Goal: Task Accomplishment & Management: Use online tool/utility

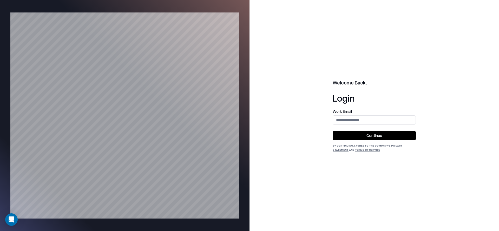
click at [365, 113] on div "Work Email" at bounding box center [374, 117] width 83 height 15
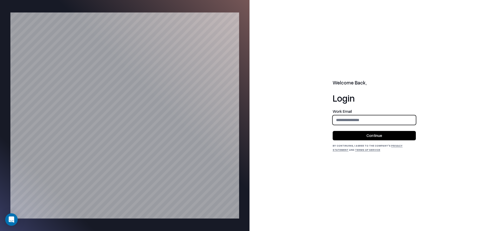
click at [366, 119] on input "email" at bounding box center [374, 120] width 83 height 10
type input "**********"
click at [374, 134] on button "Continue" at bounding box center [374, 135] width 83 height 9
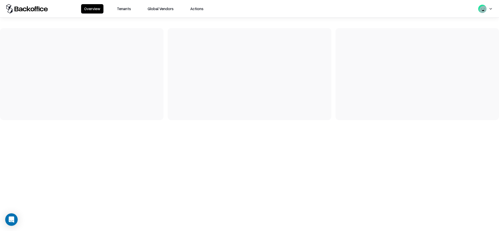
click at [125, 5] on button "Tenants" at bounding box center [124, 8] width 20 height 9
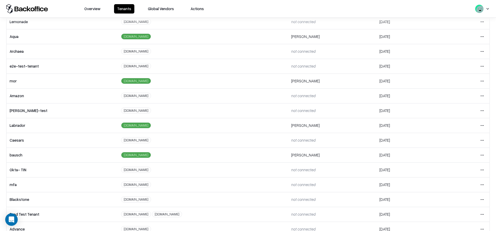
scroll to position [85, 0]
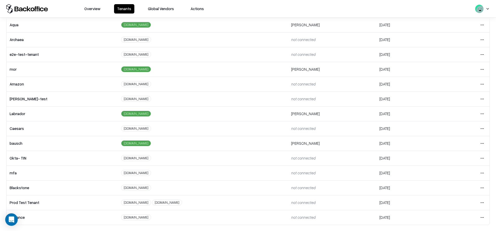
click at [484, 143] on td "Open menu" at bounding box center [463, 143] width 51 height 15
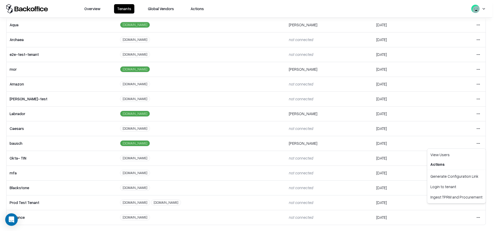
click at [479, 143] on html "Overview Tenants Global Vendors Actions Tenants Add Tenant Tenant name Domain A…" at bounding box center [248, 115] width 496 height 231
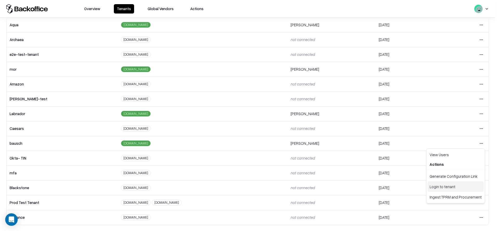
click at [441, 185] on div "Login to tenant" at bounding box center [456, 187] width 56 height 10
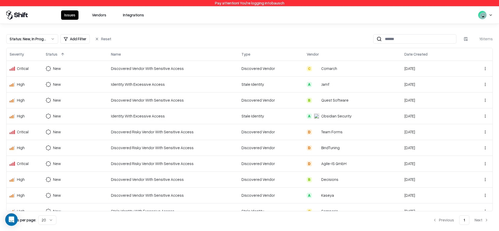
click at [100, 13] on button "Vendors" at bounding box center [99, 14] width 21 height 9
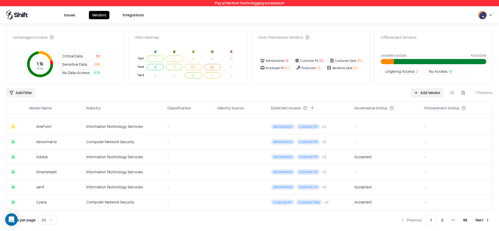
scroll to position [206, 0]
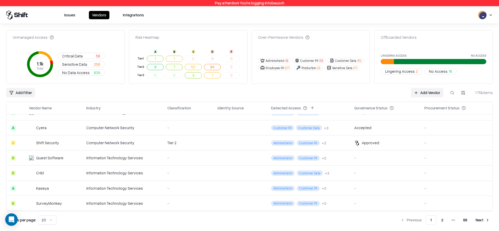
click at [482, 220] on button "Next" at bounding box center [483, 220] width 20 height 9
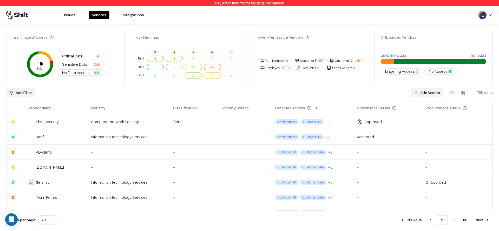
scroll to position [206, 0]
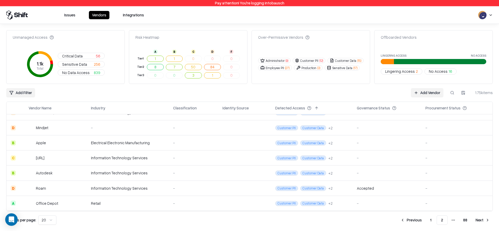
click at [417, 220] on button "Previous" at bounding box center [412, 220] width 28 height 9
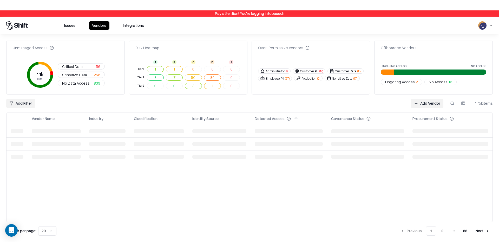
scroll to position [0, 0]
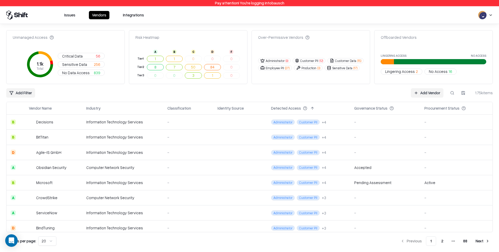
click at [478, 231] on button "Next" at bounding box center [483, 240] width 20 height 9
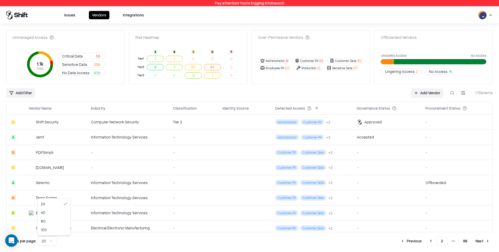
click at [41, 231] on html "Pay attention! You're logging into bausch Issues Vendors Integrations Unmanaged…" at bounding box center [249, 126] width 499 height 252
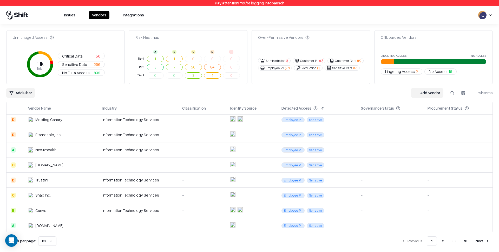
scroll to position [1395, 0]
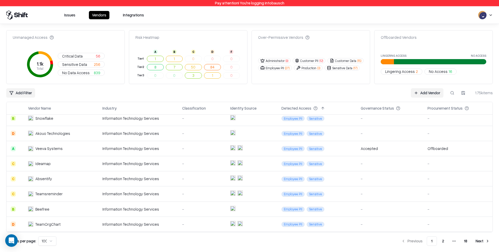
click at [480, 231] on button "Next" at bounding box center [483, 240] width 20 height 9
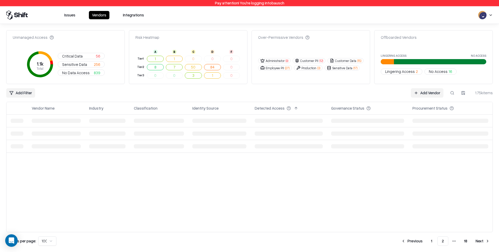
scroll to position [0, 0]
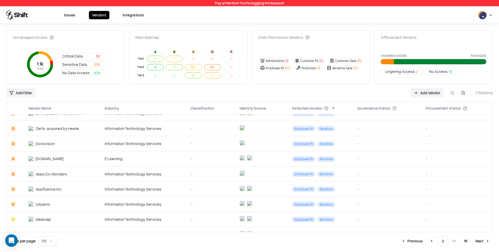
scroll to position [1395, 0]
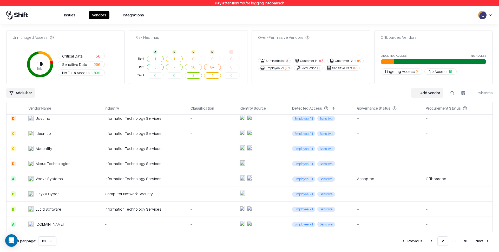
click at [478, 231] on button "Next" at bounding box center [483, 240] width 20 height 9
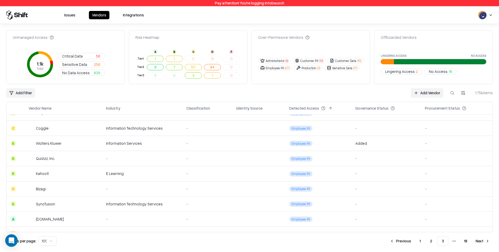
scroll to position [1387, 0]
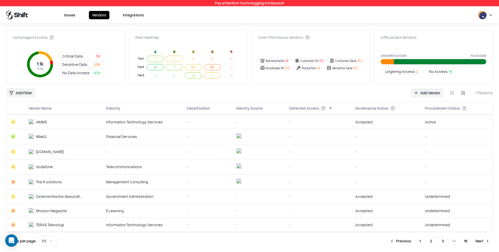
click at [483, 231] on button "Next" at bounding box center [483, 240] width 20 height 9
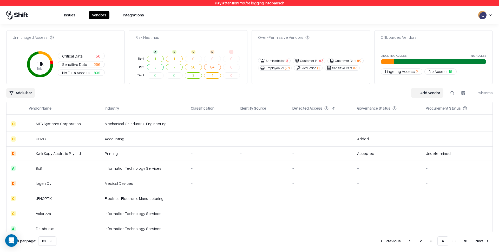
scroll to position [1369, 0]
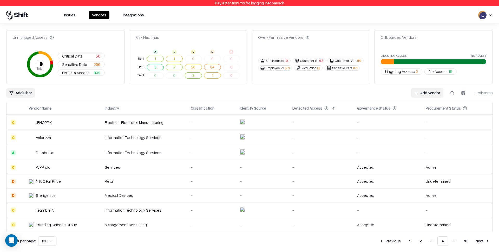
click at [55, 108] on button at bounding box center [57, 108] width 6 height 6
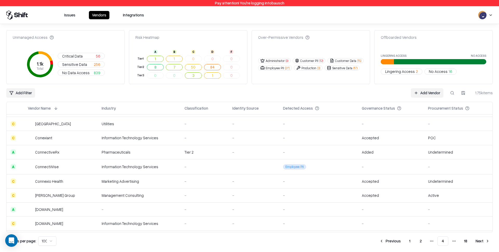
scroll to position [1331, 0]
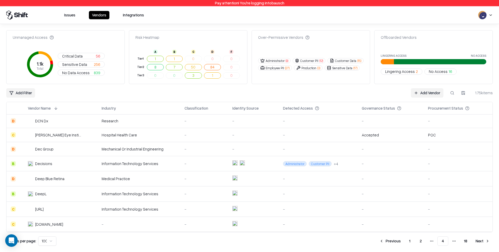
click at [481, 231] on button "Next" at bounding box center [483, 240] width 20 height 9
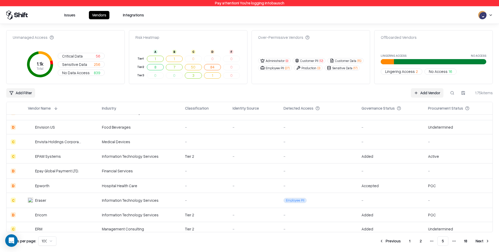
scroll to position [1330, 0]
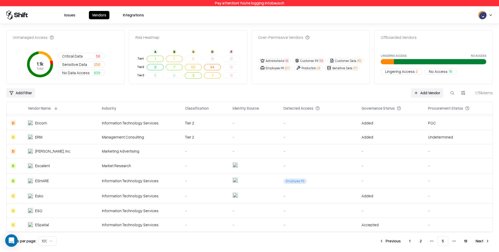
click at [476, 231] on button "Next" at bounding box center [483, 240] width 20 height 9
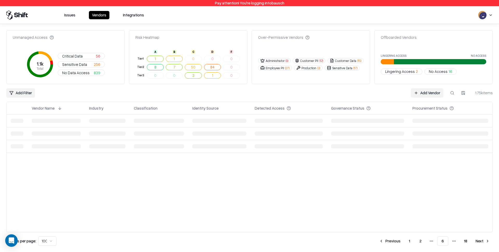
scroll to position [0, 0]
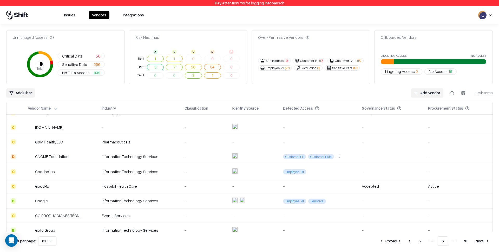
scroll to position [1336, 0]
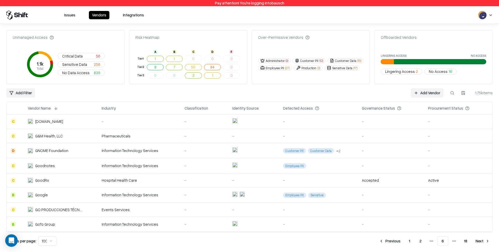
click at [481, 231] on button "Next" at bounding box center [483, 240] width 20 height 9
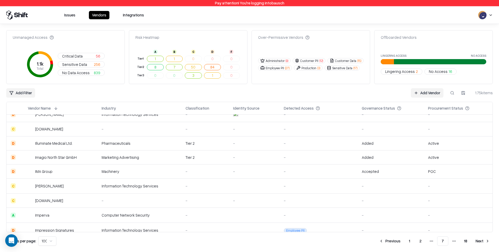
scroll to position [1332, 0]
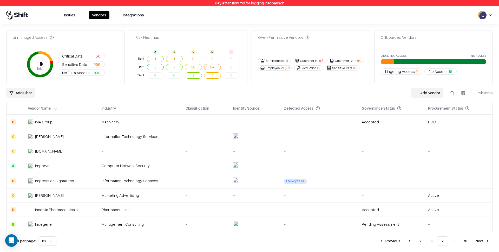
click at [491, 231] on button "Next" at bounding box center [483, 240] width 20 height 9
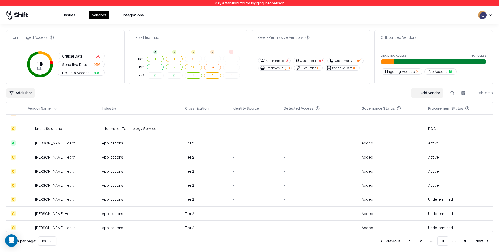
scroll to position [1327, 0]
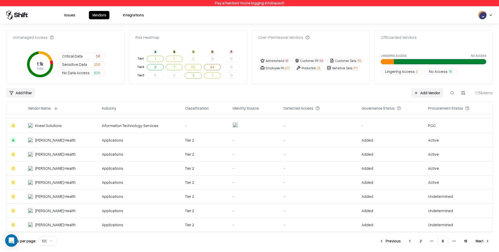
click at [42, 142] on div "Knipper Health" at bounding box center [55, 139] width 41 height 5
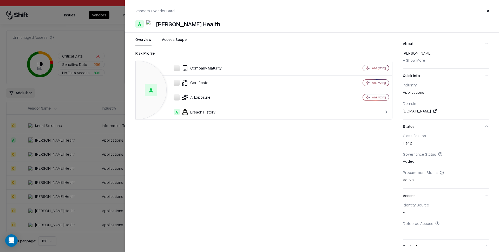
click at [46, 158] on div at bounding box center [249, 126] width 499 height 252
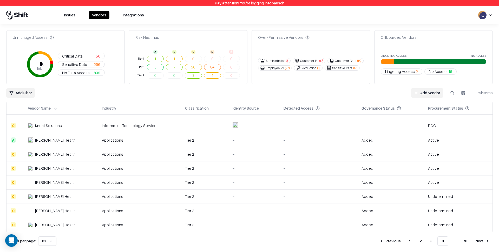
click at [46, 157] on td "Knipper Health" at bounding box center [61, 154] width 74 height 14
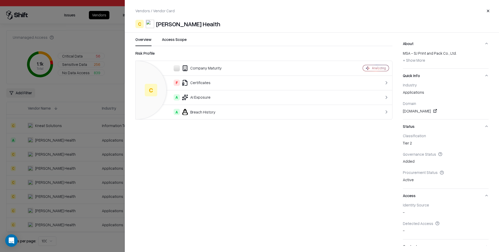
click at [46, 168] on div at bounding box center [249, 126] width 499 height 252
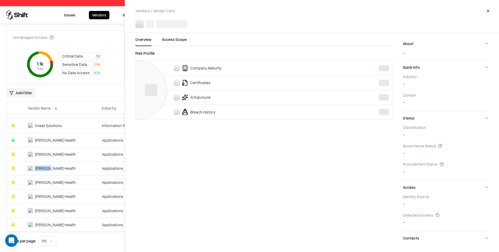
click at [46, 168] on div "Knipper Health" at bounding box center [55, 167] width 41 height 5
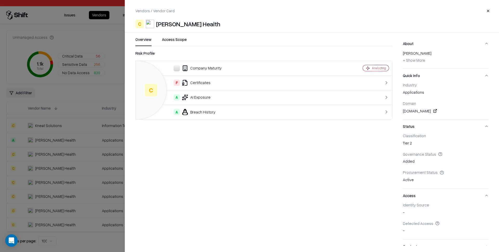
click at [46, 182] on div at bounding box center [249, 126] width 499 height 252
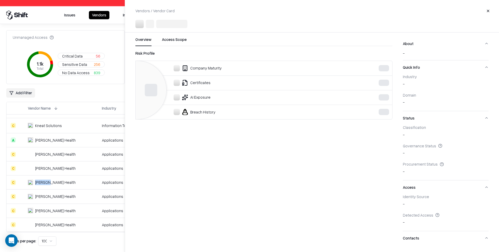
click at [46, 182] on html "Pay attention! You're logging into bausch Issues Vendors Integrations Unmanaged…" at bounding box center [249, 126] width 499 height 252
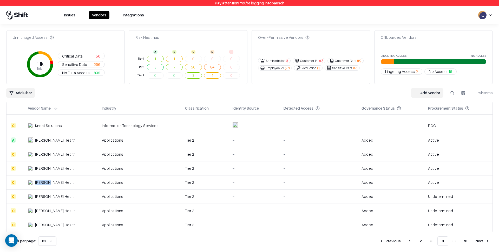
click at [46, 182] on div "Knipper Health" at bounding box center [55, 181] width 41 height 5
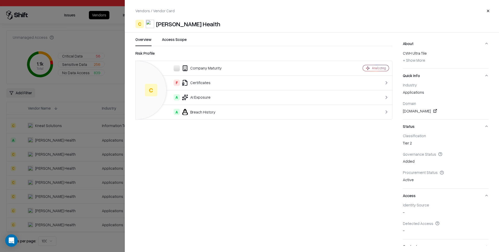
click at [434, 111] on div "dandreti.com" at bounding box center [446, 111] width 86 height 6
click at [432, 110] on link at bounding box center [435, 111] width 6 height 6
click at [50, 155] on div at bounding box center [249, 126] width 499 height 252
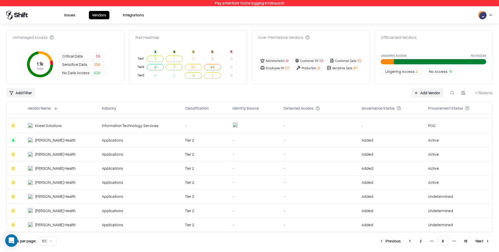
click at [50, 139] on div "Knipper Health" at bounding box center [55, 139] width 41 height 5
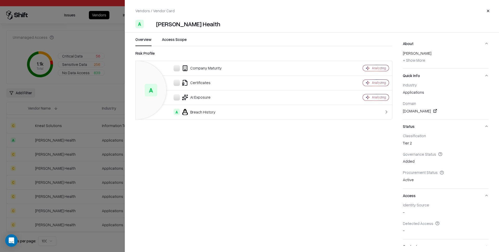
click at [421, 113] on div "cdchunn.com" at bounding box center [446, 111] width 86 height 6
click at [432, 110] on link at bounding box center [435, 111] width 6 height 6
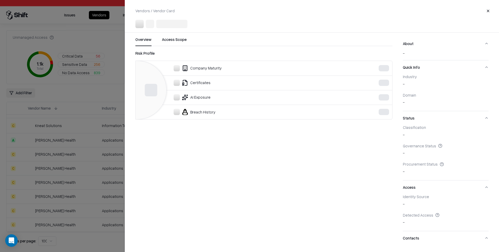
click at [74, 188] on div at bounding box center [249, 126] width 499 height 252
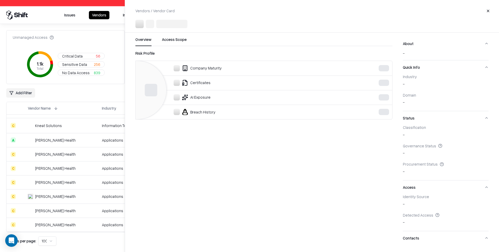
click at [58, 212] on div "Knipper Health" at bounding box center [55, 210] width 41 height 5
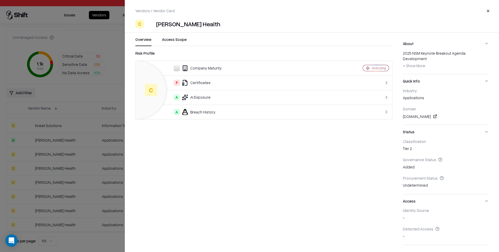
click at [439, 113] on link at bounding box center [435, 116] width 6 height 6
click at [97, 192] on div at bounding box center [249, 126] width 499 height 252
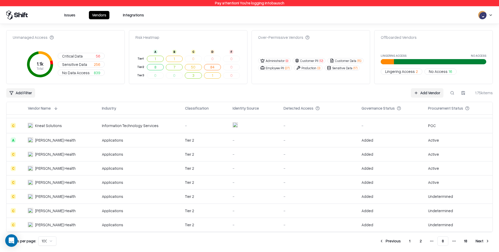
click at [487, 231] on button "Next" at bounding box center [483, 240] width 20 height 9
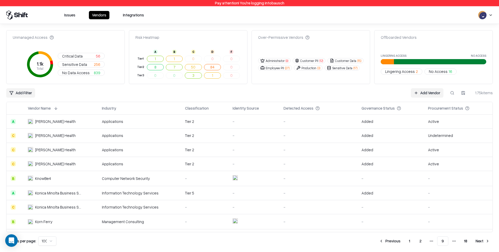
click at [385, 231] on button "Previous" at bounding box center [390, 240] width 28 height 9
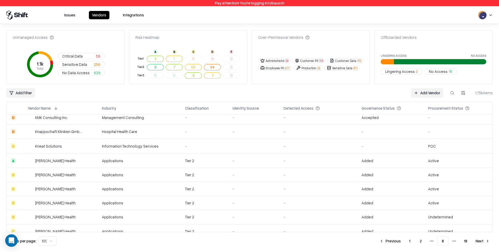
scroll to position [1327, 0]
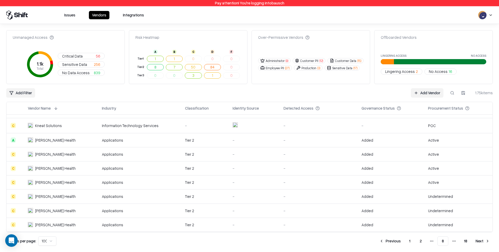
click at [49, 140] on div "Knipper Health" at bounding box center [55, 139] width 41 height 5
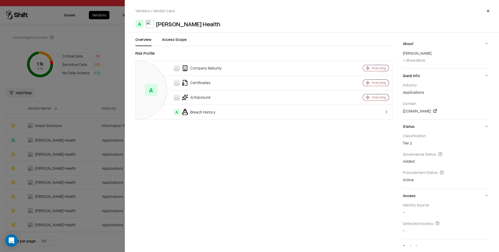
click at [45, 155] on div at bounding box center [249, 126] width 499 height 252
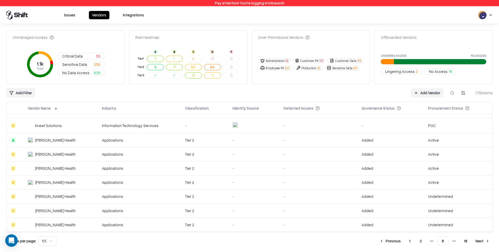
click at [46, 175] on td "Knipper Health" at bounding box center [61, 182] width 74 height 14
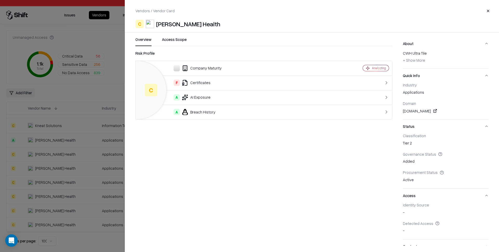
click at [60, 208] on div at bounding box center [249, 126] width 499 height 252
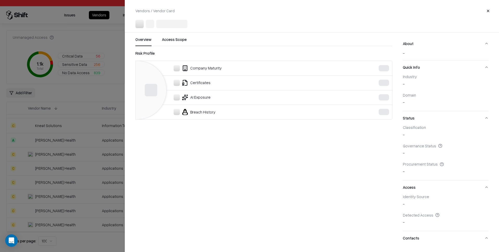
click at [46, 209] on html "Pay attention! You're logging into bausch Issues Vendors Integrations Unmanaged…" at bounding box center [249, 126] width 499 height 252
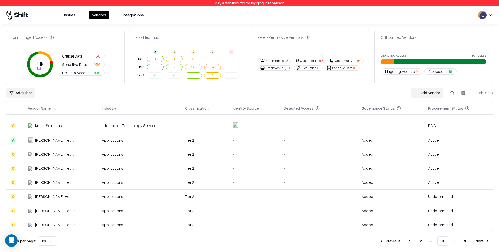
click at [46, 209] on div "Knipper Health" at bounding box center [55, 210] width 41 height 5
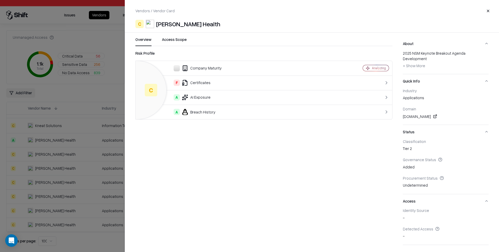
click at [93, 159] on div at bounding box center [249, 126] width 499 height 252
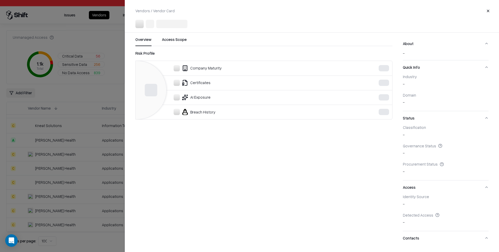
click at [93, 159] on div at bounding box center [249, 126] width 499 height 252
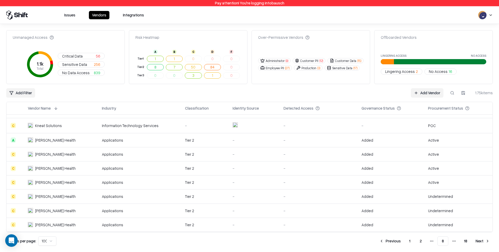
click at [52, 181] on div "Knipper Health" at bounding box center [55, 181] width 41 height 5
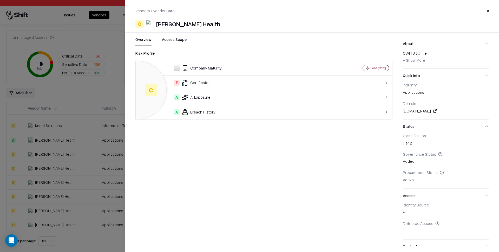
click at [61, 159] on div at bounding box center [249, 126] width 499 height 252
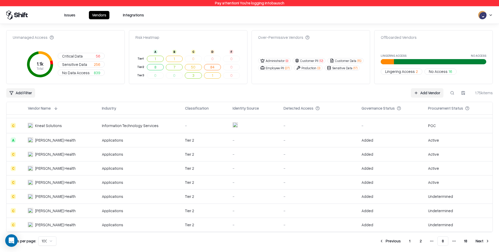
click at [44, 192] on td "Knipper Health" at bounding box center [61, 196] width 74 height 14
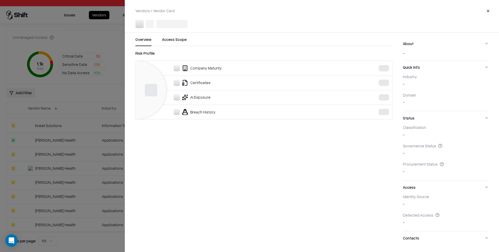
click at [57, 208] on div at bounding box center [249, 126] width 499 height 252
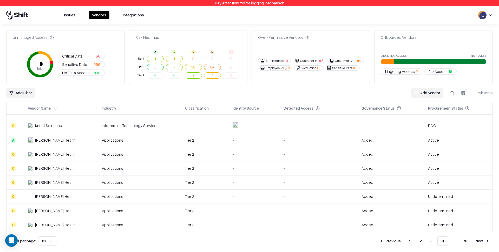
click at [45, 212] on div "Knipper Health" at bounding box center [55, 210] width 41 height 5
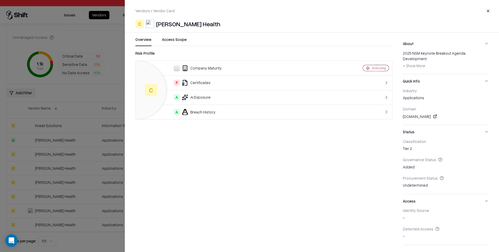
click at [37, 224] on div at bounding box center [249, 126] width 499 height 252
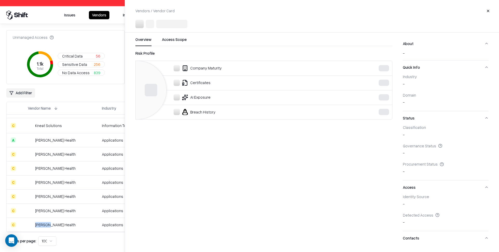
click at [37, 224] on html "Pay attention! You're logging into bausch Issues Vendors Integrations Unmanaged…" at bounding box center [249, 126] width 499 height 252
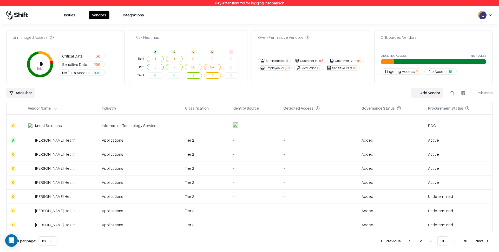
click at [37, 223] on div "Knipper Health" at bounding box center [55, 224] width 41 height 5
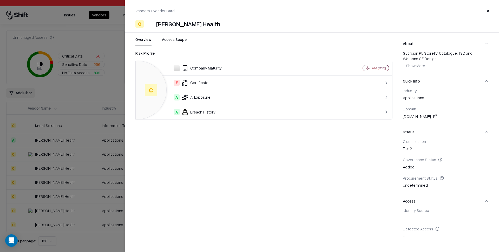
click at [63, 215] on div at bounding box center [249, 126] width 499 height 252
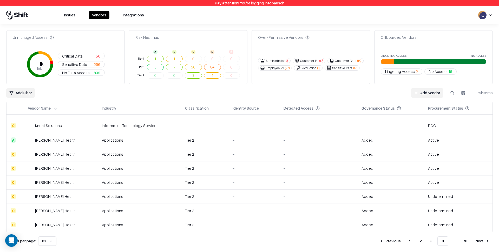
click at [57, 225] on div "Knipper Health" at bounding box center [55, 224] width 41 height 5
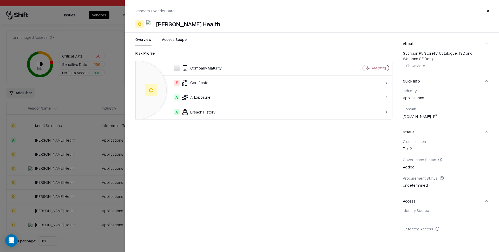
click at [432, 118] on link at bounding box center [435, 116] width 6 height 6
click at [36, 209] on div at bounding box center [249, 126] width 499 height 252
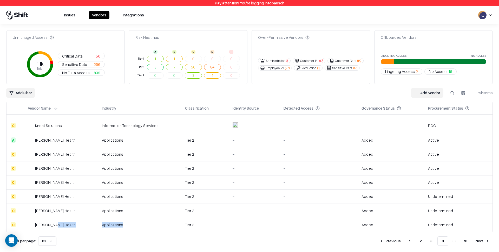
scroll to position [1327, 0]
drag, startPoint x: 47, startPoint y: 225, endPoint x: 107, endPoint y: 236, distance: 61.8
click at [105, 231] on div "Unmanaged Access 1.1k Total Critical Data 56 Sensitive Data 256 No Data Access …" at bounding box center [249, 137] width 487 height 215
click at [130, 231] on div "Unmanaged Access 1.1k Total Critical Data 56 Sensitive Data 256 No Data Access …" at bounding box center [249, 138] width 499 height 228
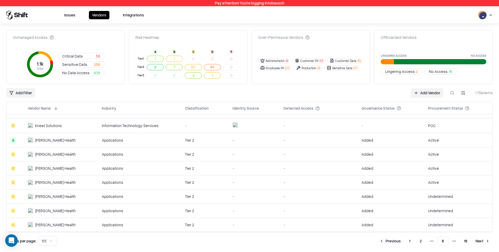
click at [52, 142] on div "Knipper Health" at bounding box center [55, 139] width 41 height 5
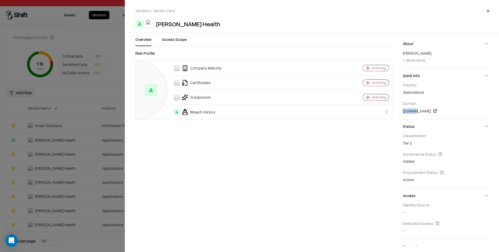
click at [37, 139] on div at bounding box center [249, 126] width 499 height 252
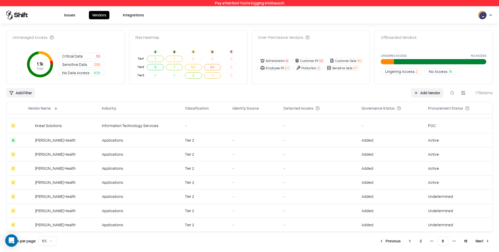
click at [44, 153] on div "Knipper Health" at bounding box center [55, 153] width 41 height 5
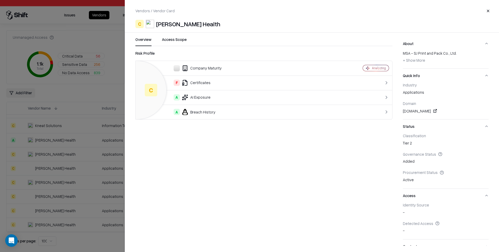
click at [435, 112] on link at bounding box center [435, 111] width 6 height 6
click at [54, 207] on div at bounding box center [249, 126] width 499 height 252
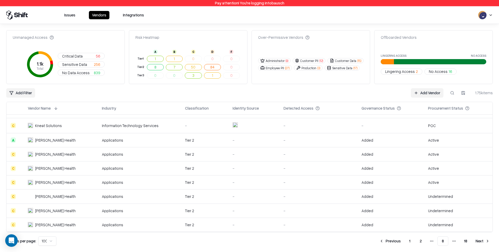
click at [48, 197] on div "Knipper Health" at bounding box center [55, 196] width 41 height 5
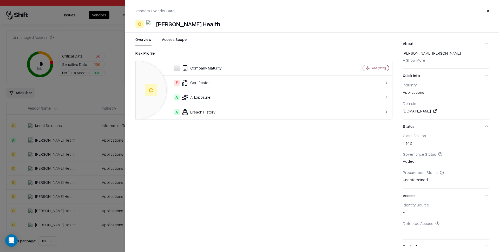
click at [46, 211] on div at bounding box center [249, 126] width 499 height 252
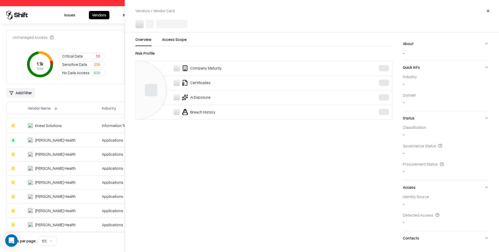
click at [46, 211] on html "Pay attention! You're logging into bausch Issues Vendors Integrations Unmanaged…" at bounding box center [249, 126] width 499 height 252
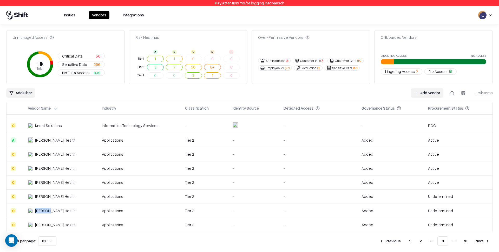
click at [46, 212] on div "Knipper Health" at bounding box center [55, 210] width 41 height 5
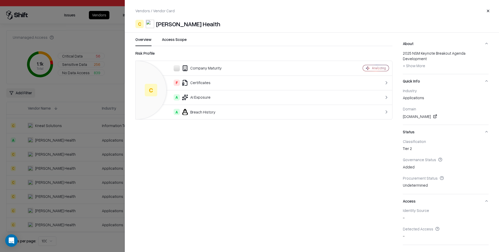
click at [49, 222] on div at bounding box center [249, 126] width 499 height 252
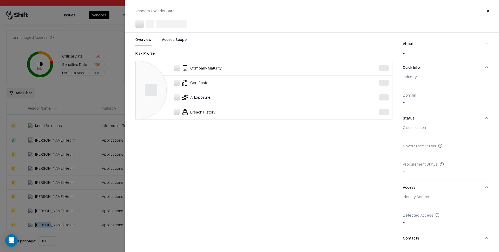
click at [49, 222] on html "Pay attention! You're logging into bausch Issues Vendors Integrations Unmanaged…" at bounding box center [249, 126] width 499 height 252
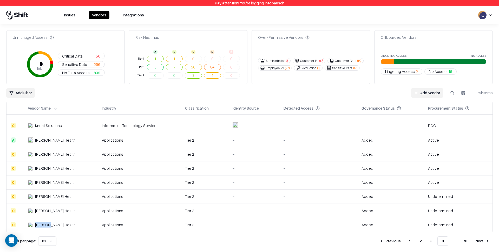
click at [49, 221] on td "Knipper Health" at bounding box center [61, 224] width 74 height 14
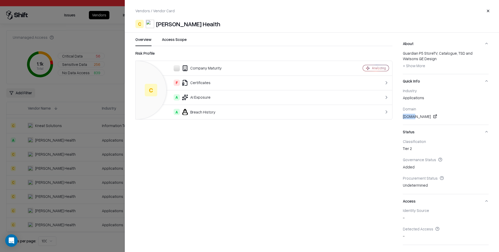
click at [48, 150] on div at bounding box center [249, 126] width 499 height 252
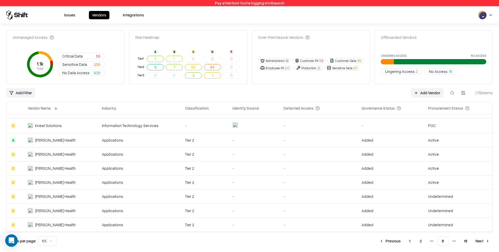
click at [45, 154] on div "Knipper Health" at bounding box center [55, 153] width 41 height 5
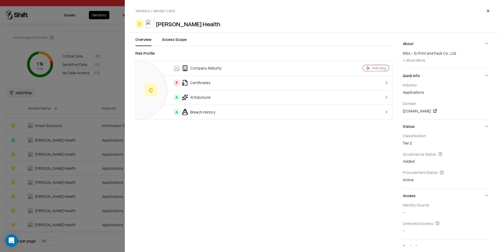
click at [45, 147] on div at bounding box center [249, 126] width 499 height 252
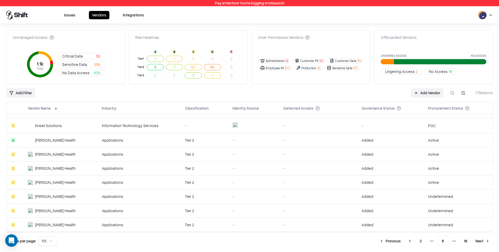
click at [46, 156] on div "Knipper Health" at bounding box center [55, 153] width 41 height 5
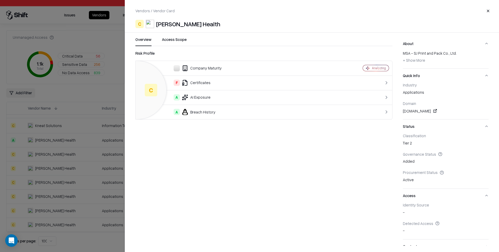
click at [49, 166] on div at bounding box center [249, 126] width 499 height 252
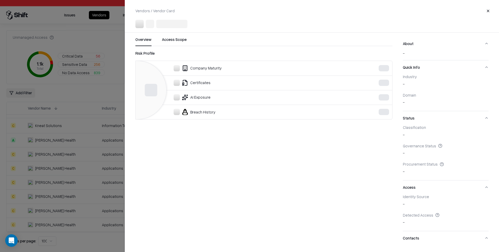
click at [49, 170] on html "Pay attention! You're logging into bausch Issues Vendors Integrations Unmanaged…" at bounding box center [249, 126] width 499 height 252
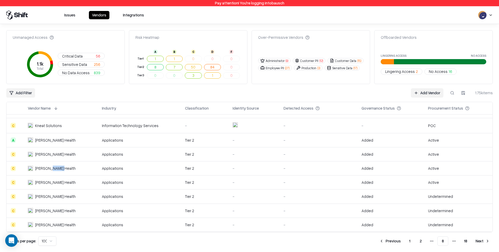
click at [49, 170] on div "Knipper Health" at bounding box center [55, 167] width 41 height 5
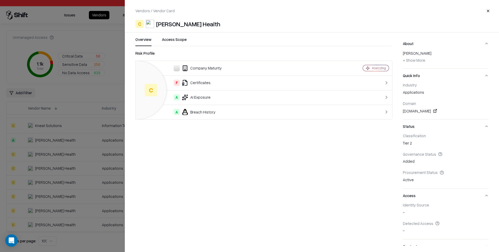
click at [432, 112] on link at bounding box center [435, 111] width 6 height 6
click at [44, 199] on div at bounding box center [249, 126] width 499 height 252
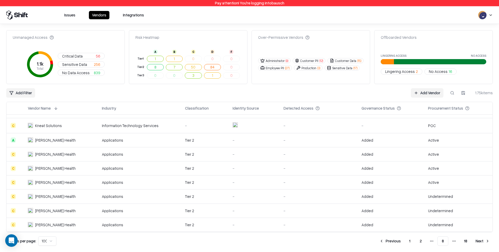
click at [50, 184] on div "Knipper Health" at bounding box center [55, 181] width 41 height 5
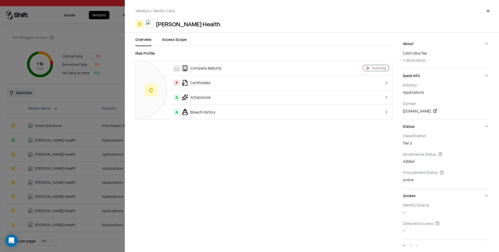
click at [50, 184] on div at bounding box center [249, 126] width 499 height 252
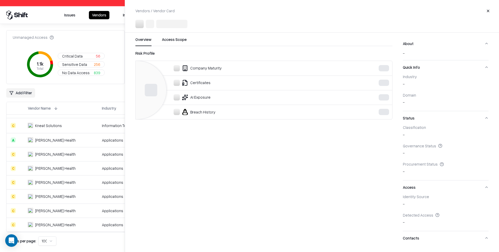
click at [49, 170] on div "Knipper Health" at bounding box center [55, 167] width 41 height 5
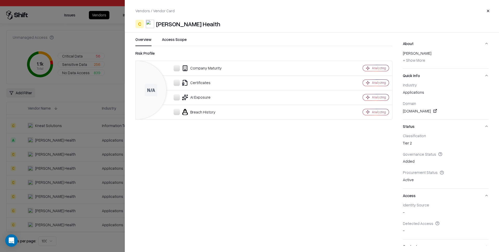
click at [49, 170] on div at bounding box center [249, 126] width 499 height 252
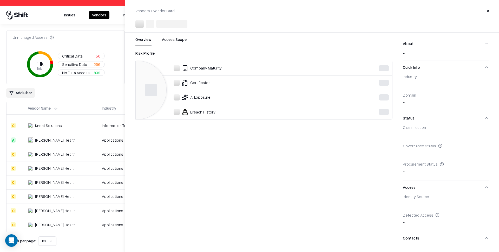
click at [49, 180] on html "Pay attention! You're logging into bausch Issues Vendors Integrations Unmanaged…" at bounding box center [249, 126] width 499 height 252
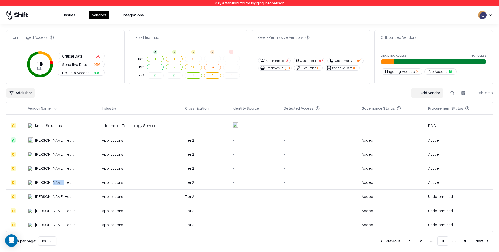
click at [49, 180] on div "Knipper Health" at bounding box center [55, 181] width 41 height 5
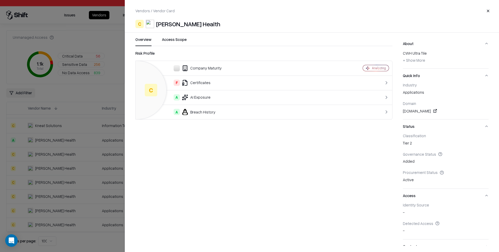
click at [432, 109] on link at bounding box center [435, 111] width 6 height 6
click at [47, 201] on div at bounding box center [249, 126] width 499 height 252
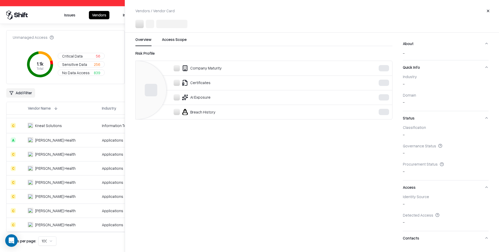
click at [47, 200] on td "Knipper Health" at bounding box center [61, 196] width 74 height 14
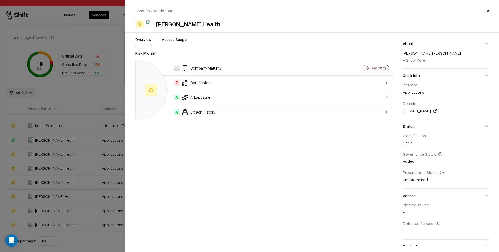
click at [439, 111] on link at bounding box center [435, 111] width 6 height 6
click at [49, 213] on div at bounding box center [249, 126] width 499 height 252
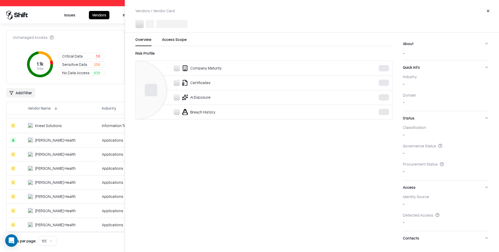
click at [49, 212] on html "Pay attention! You're logging into bausch Issues Vendors Integrations Unmanaged…" at bounding box center [249, 126] width 499 height 252
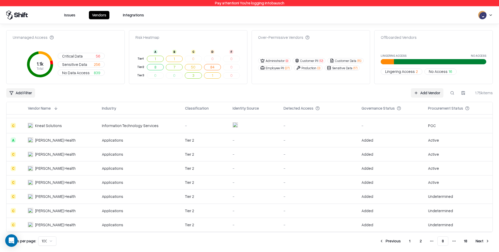
click at [49, 212] on div "Knipper Health" at bounding box center [55, 210] width 41 height 5
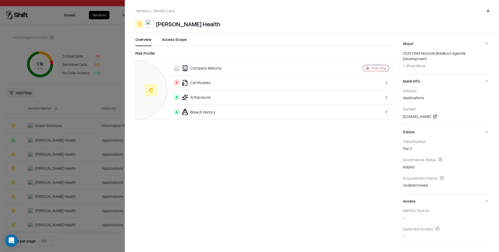
click at [421, 113] on div "courageousbrands.com" at bounding box center [446, 116] width 86 height 6
copy div "courageousbrands"
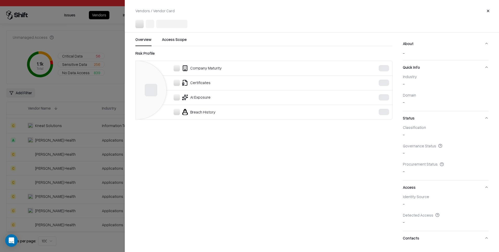
click at [56, 178] on div at bounding box center [249, 126] width 499 height 252
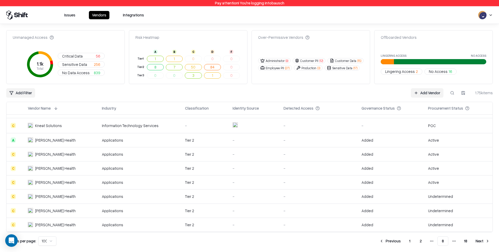
click at [52, 221] on td "Knipper Health" at bounding box center [61, 224] width 74 height 14
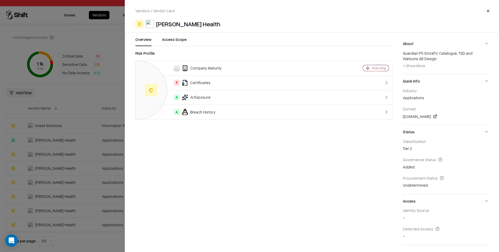
click at [52, 222] on div at bounding box center [249, 126] width 499 height 252
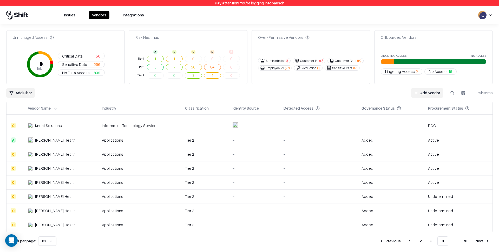
click at [482, 231] on button "Next" at bounding box center [483, 240] width 20 height 9
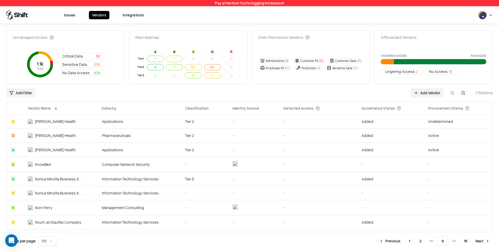
click at [47, 134] on div "Knipper Health" at bounding box center [55, 135] width 41 height 5
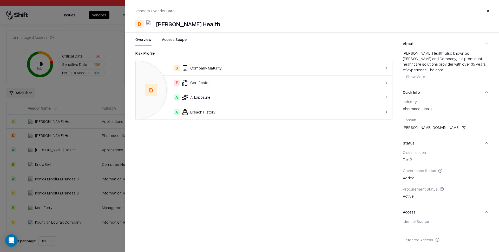
click at [430, 110] on div "pharmaceuticals" at bounding box center [446, 109] width 86 height 7
click at [461, 126] on link at bounding box center [464, 127] width 6 height 6
click at [57, 144] on div at bounding box center [249, 126] width 499 height 252
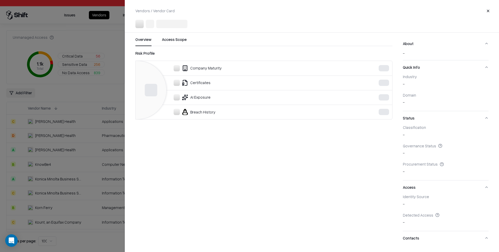
click at [49, 149] on html "Pay attention! You're logging into bausch Issues Vendors Integrations Unmanaged…" at bounding box center [249, 126] width 499 height 252
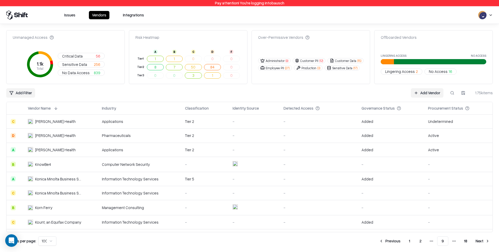
click at [49, 149] on div "Knipper Health" at bounding box center [55, 149] width 41 height 5
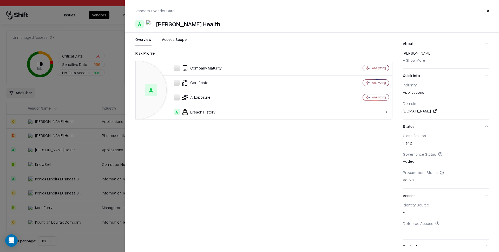
click at [432, 111] on link at bounding box center [435, 111] width 6 height 6
click at [68, 182] on div at bounding box center [249, 126] width 499 height 252
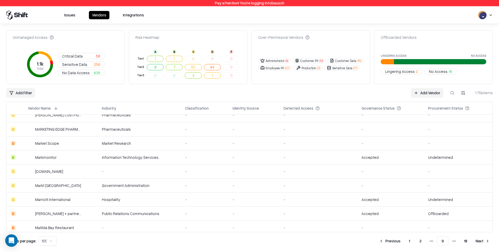
scroll to position [1334, 0]
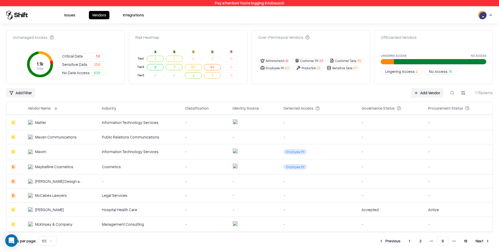
click at [480, 231] on button "Next" at bounding box center [483, 240] width 20 height 9
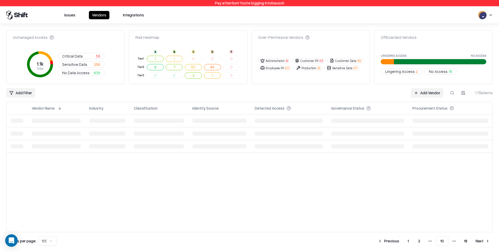
scroll to position [0, 0]
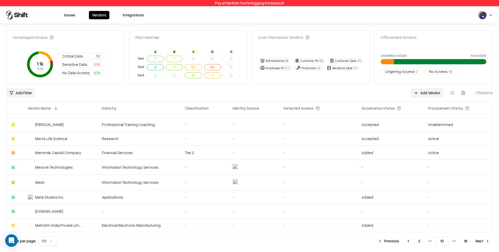
scroll to position [1326, 0]
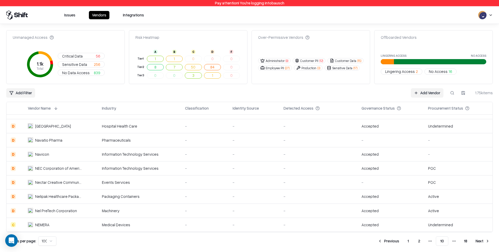
click at [481, 231] on button "Next" at bounding box center [483, 240] width 20 height 9
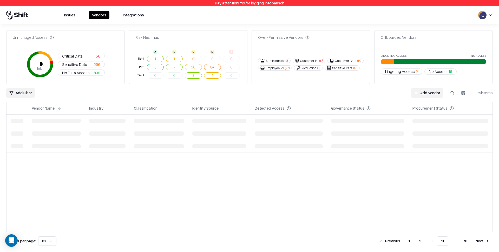
scroll to position [0, 0]
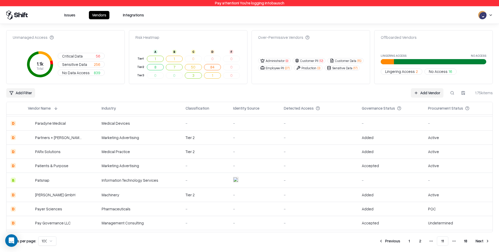
scroll to position [1077, 0]
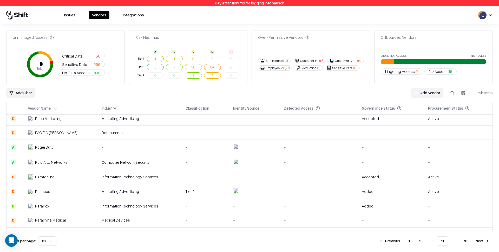
click at [488, 231] on button "Next" at bounding box center [483, 240] width 20 height 9
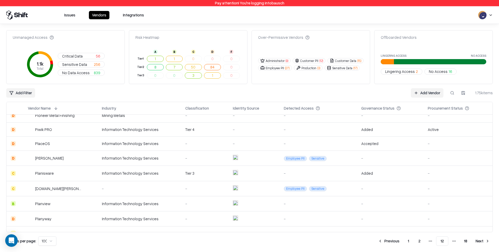
scroll to position [353, 0]
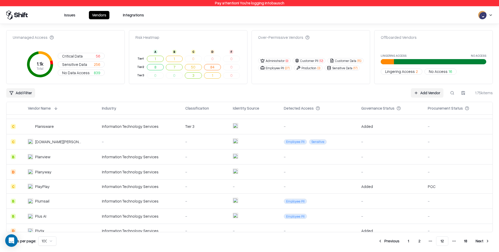
click at [31, 159] on object "Planview" at bounding box center [30, 156] width 5 height 5
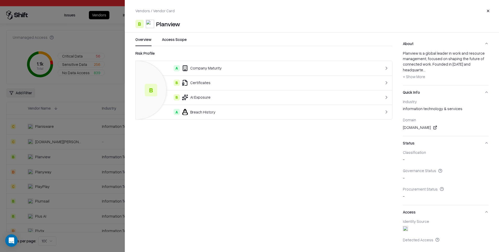
click at [40, 172] on div at bounding box center [249, 126] width 499 height 252
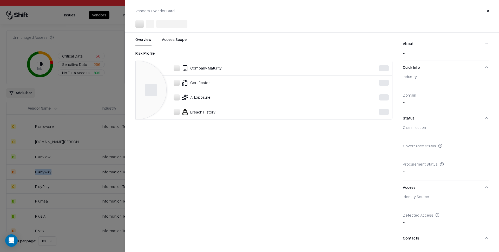
click at [40, 172] on div "Planyway" at bounding box center [43, 171] width 16 height 5
click at [40, 172] on div at bounding box center [249, 126] width 499 height 252
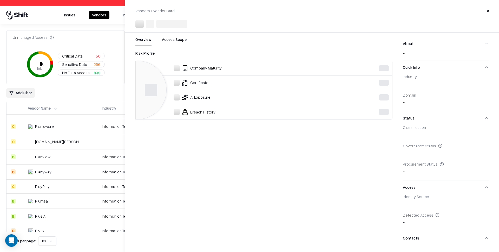
click at [42, 166] on td "Planyway" at bounding box center [61, 171] width 74 height 15
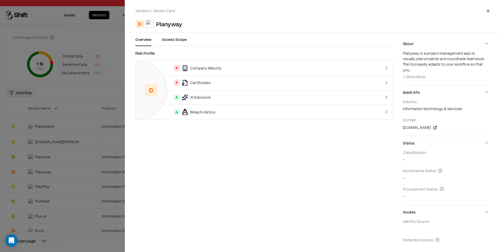
click at [44, 161] on div at bounding box center [249, 126] width 499 height 252
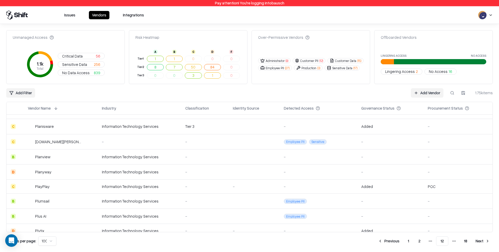
click at [44, 161] on td "Planview" at bounding box center [61, 156] width 74 height 15
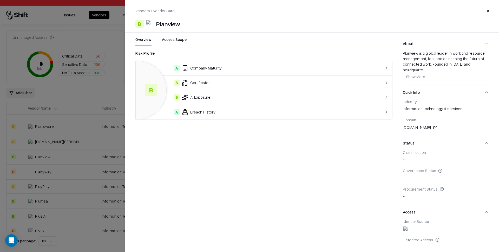
click at [44, 161] on div at bounding box center [249, 126] width 499 height 252
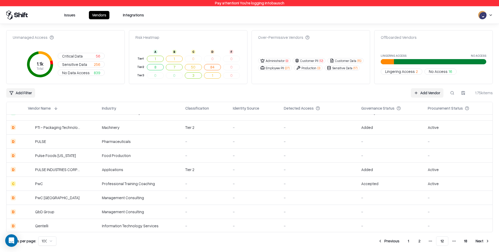
scroll to position [1283, 0]
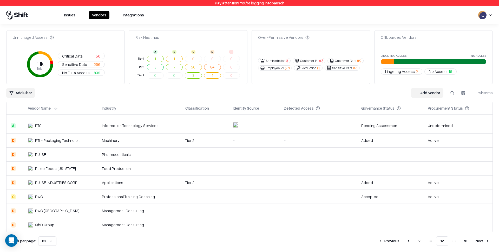
click at [57, 153] on div "PULSE" at bounding box center [55, 154] width 54 height 5
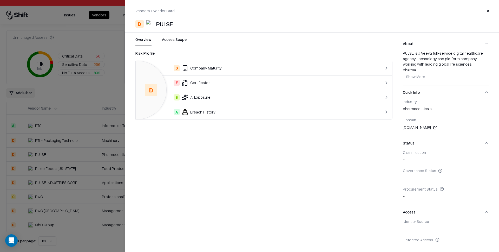
click at [74, 128] on div at bounding box center [249, 126] width 499 height 252
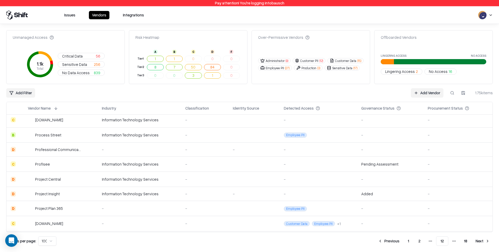
scroll to position [833, 0]
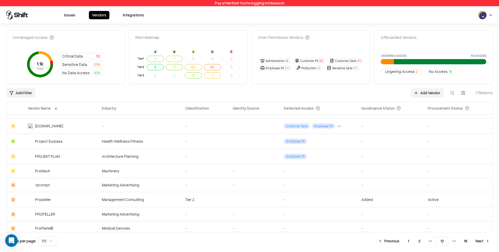
scroll to position [1326, 0]
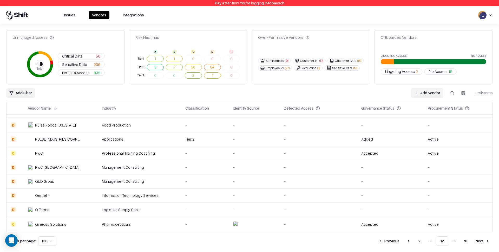
click at [474, 237] on button "Next" at bounding box center [483, 240] width 20 height 9
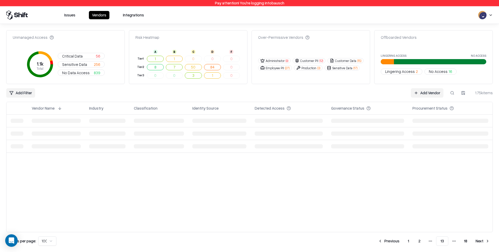
scroll to position [0, 0]
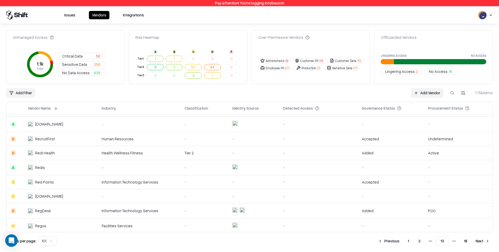
scroll to position [1334, 0]
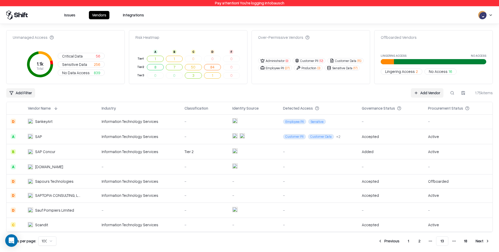
click at [59, 138] on div "SAP" at bounding box center [55, 136] width 54 height 5
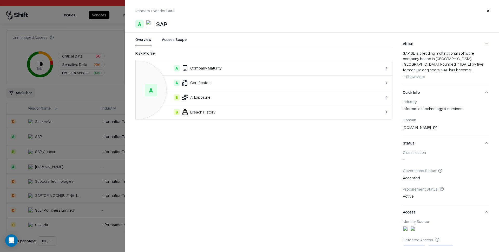
click at [52, 148] on div at bounding box center [249, 126] width 499 height 252
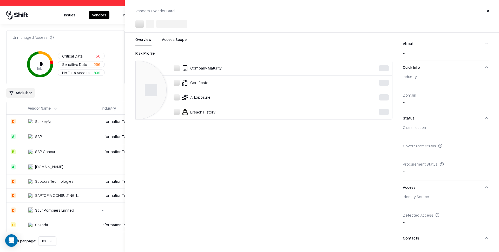
click at [52, 149] on html "Pay attention! You're logging into bausch Issues Vendors Integrations Unmanaged…" at bounding box center [249, 126] width 499 height 252
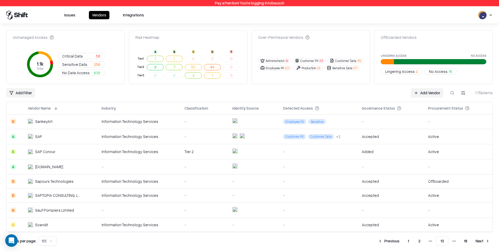
click at [52, 149] on div "SAP Concur" at bounding box center [45, 151] width 20 height 5
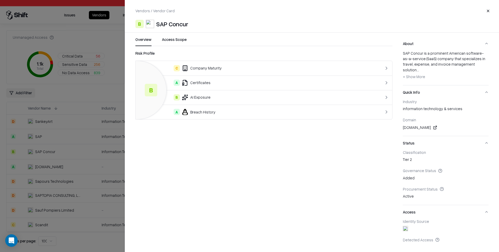
click at [432, 128] on link at bounding box center [435, 127] width 6 height 6
click at [42, 145] on div at bounding box center [249, 126] width 499 height 252
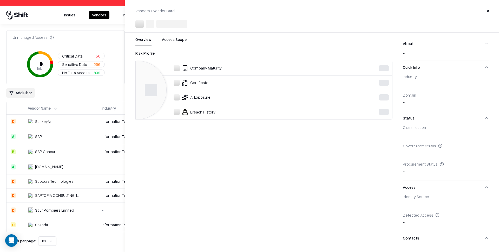
click at [47, 135] on html "Pay attention! You're logging into bausch Issues Vendors Integrations Unmanaged…" at bounding box center [249, 126] width 499 height 252
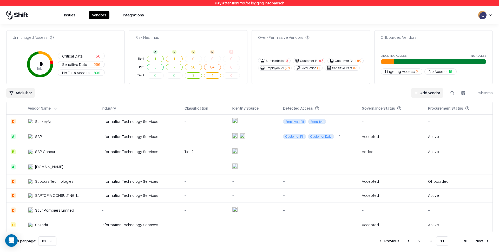
click at [43, 134] on div "SAP" at bounding box center [55, 136] width 54 height 5
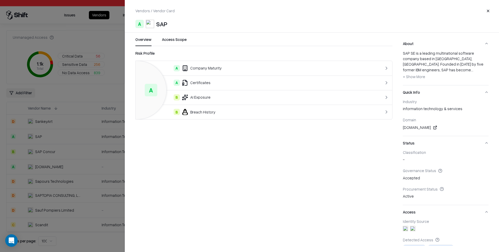
click at [432, 126] on link at bounding box center [435, 127] width 6 height 6
click at [114, 83] on div at bounding box center [249, 126] width 499 height 252
